Goal: Navigation & Orientation: Find specific page/section

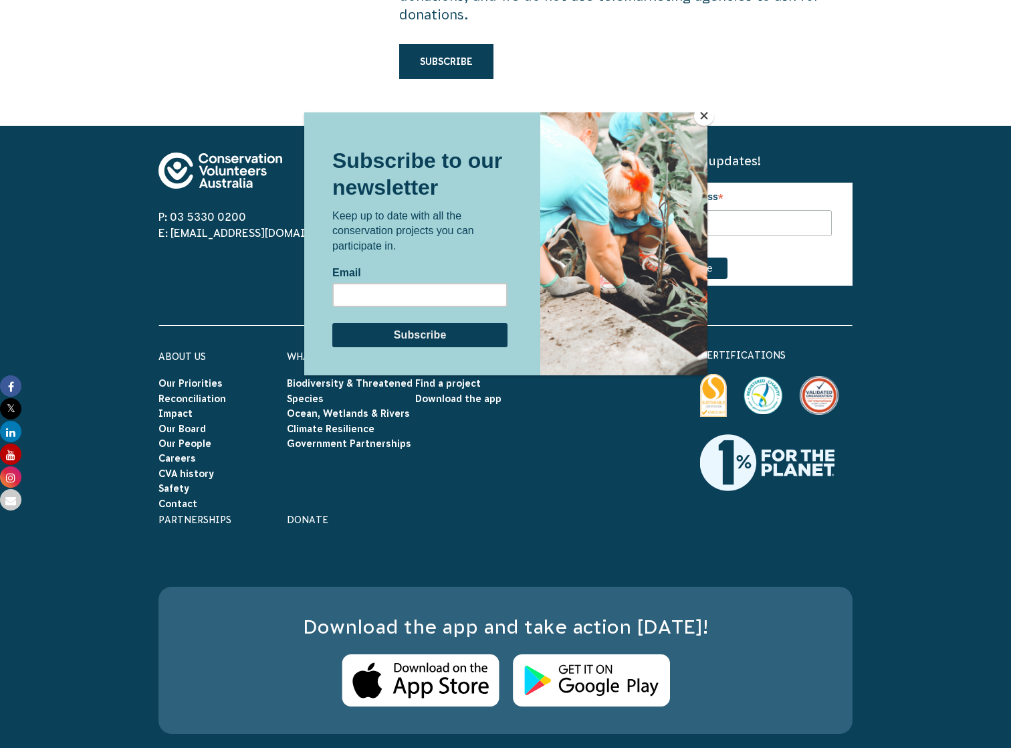
scroll to position [4107, 0]
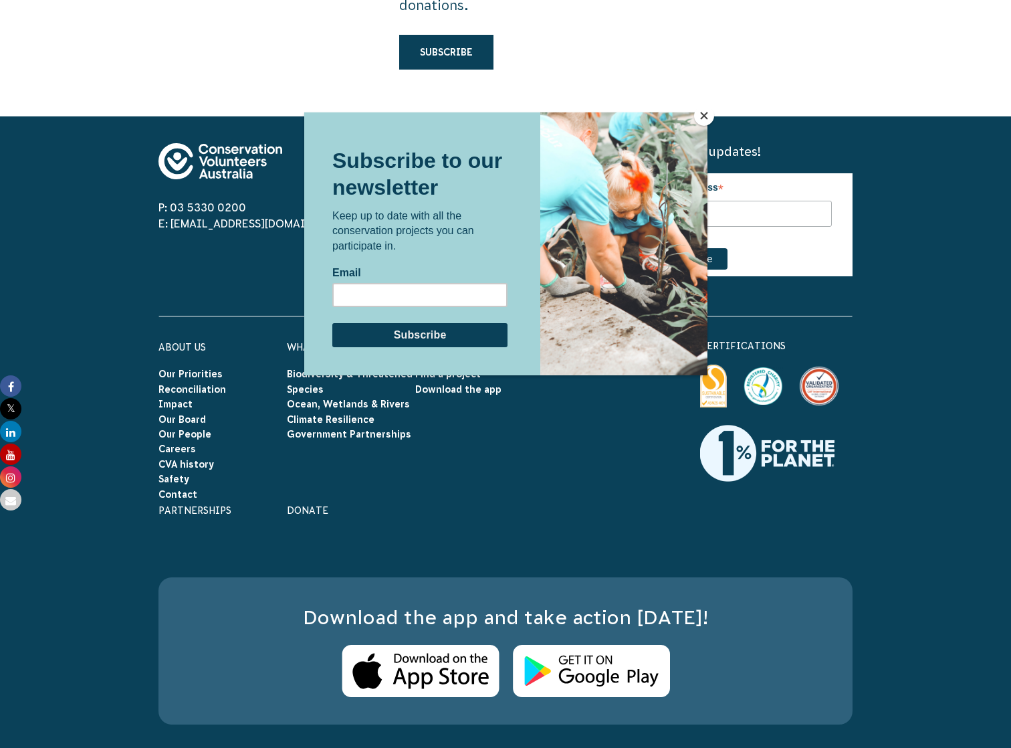
click at [704, 117] on button "Close" at bounding box center [704, 116] width 20 height 20
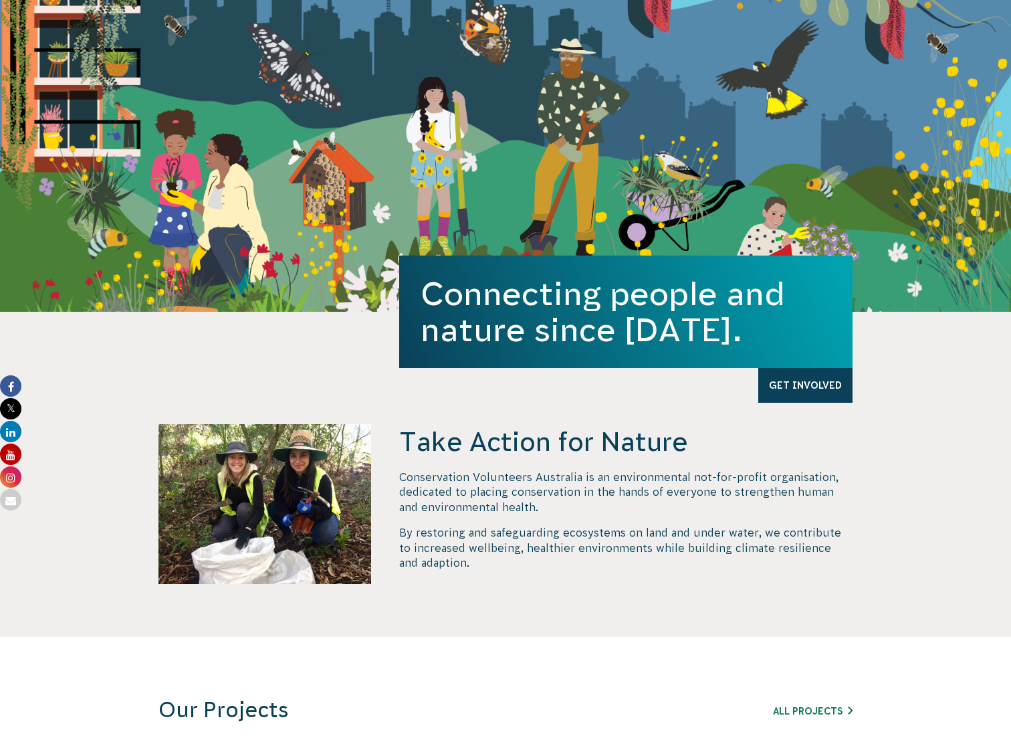
scroll to position [0, 0]
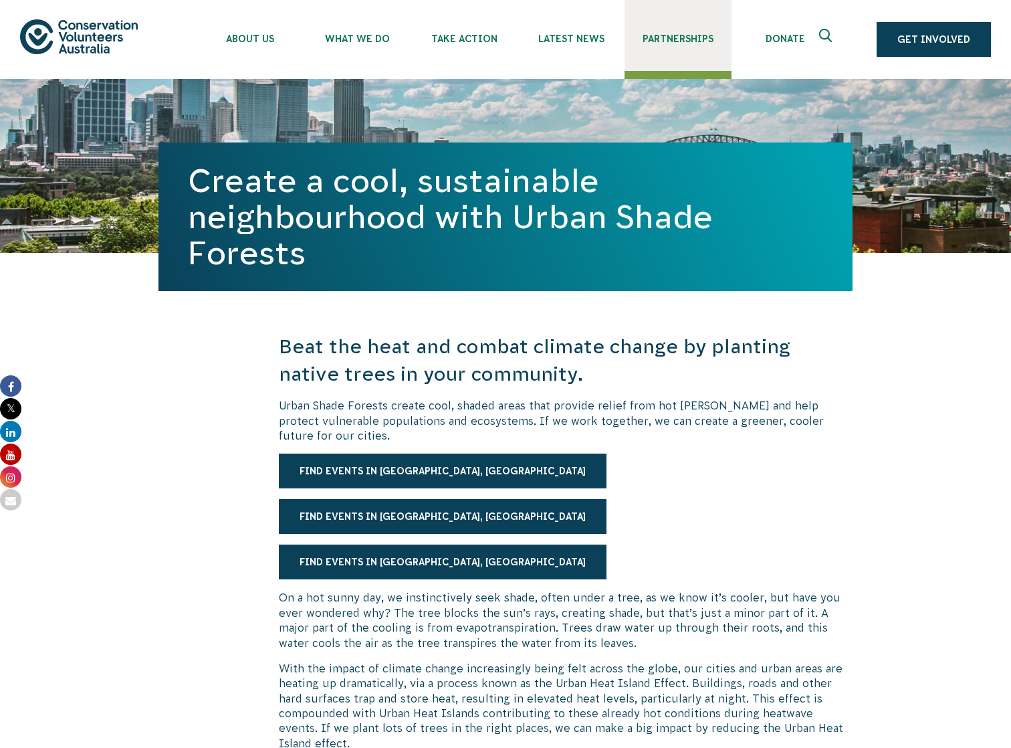
click at [679, 35] on span "Partnerships" at bounding box center [678, 38] width 107 height 11
